Goal: Task Accomplishment & Management: Use online tool/utility

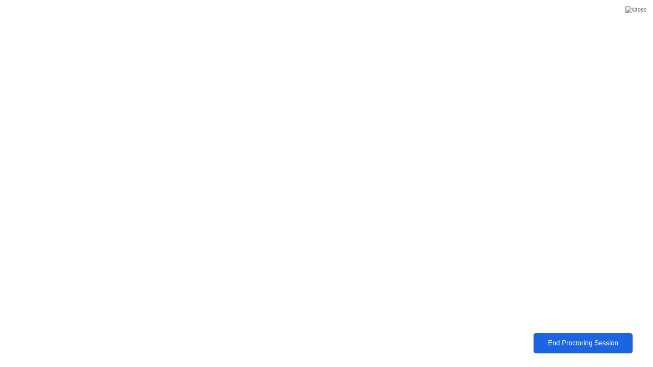
click at [565, 348] on div "End Proctoring Session" at bounding box center [583, 344] width 99 height 8
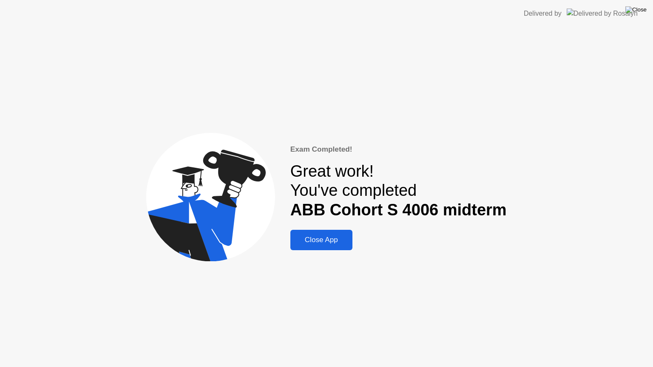
click at [640, 11] on img at bounding box center [635, 9] width 21 height 7
